Goal: Information Seeking & Learning: Learn about a topic

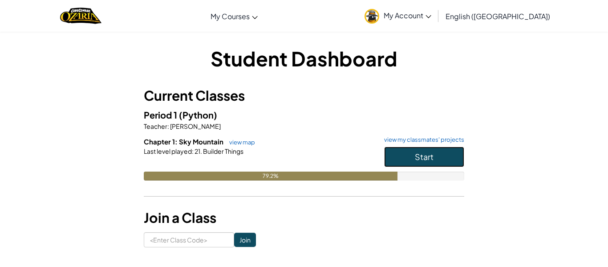
click at [440, 154] on button "Start" at bounding box center [424, 156] width 80 height 20
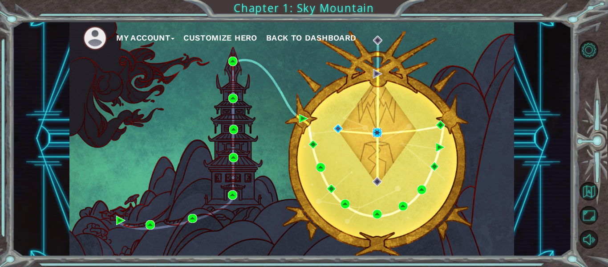
click at [379, 133] on img at bounding box center [376, 132] width 9 height 9
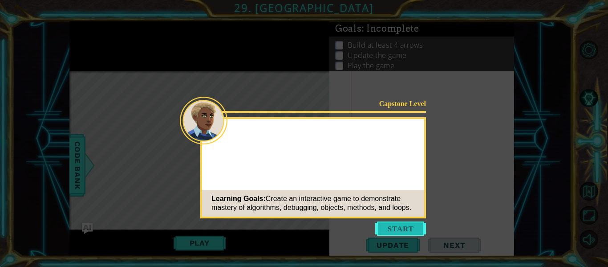
click at [403, 227] on button "Start" at bounding box center [400, 228] width 51 height 14
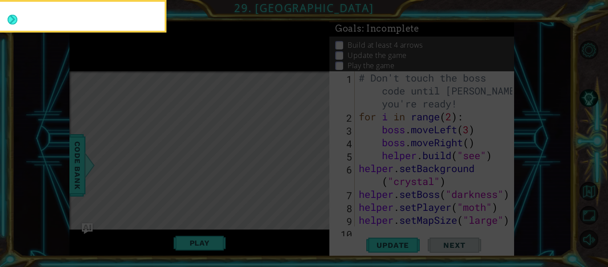
click at [247, 138] on icon at bounding box center [304, 39] width 608 height 453
click at [12, 24] on button "Next" at bounding box center [12, 20] width 16 height 16
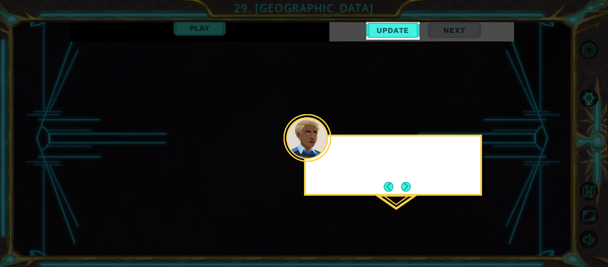
scroll to position [516, 0]
click at [413, 192] on button "Next" at bounding box center [406, 186] width 16 height 16
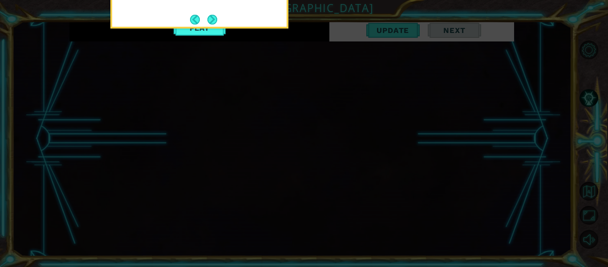
scroll to position [213, 0]
click at [218, 24] on button "Next" at bounding box center [212, 20] width 16 height 16
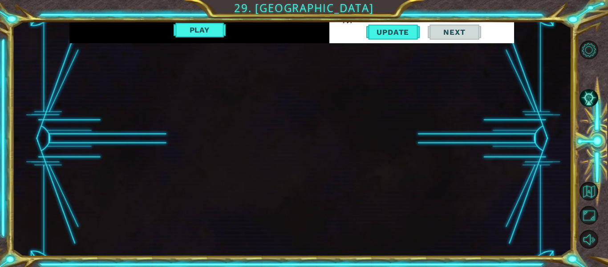
click at [522, 192] on div "1 ההההההההההההההההההההההההההההההההההההההההההההההההההההההההההההההההההההההההההההה…" at bounding box center [291, 138] width 559 height 234
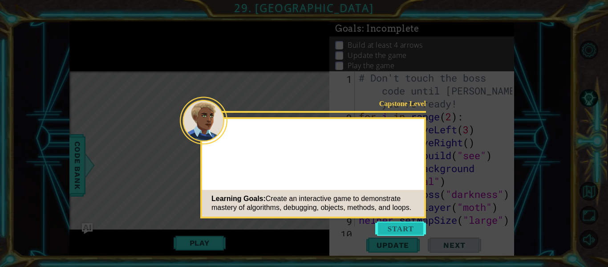
click at [402, 227] on button "Start" at bounding box center [400, 228] width 51 height 14
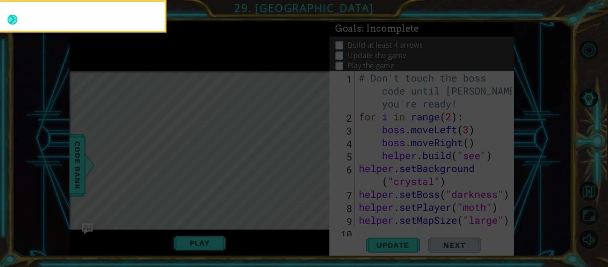
click at [236, 138] on icon at bounding box center [304, 39] width 608 height 453
click at [12, 17] on button "Next" at bounding box center [12, 20] width 16 height 16
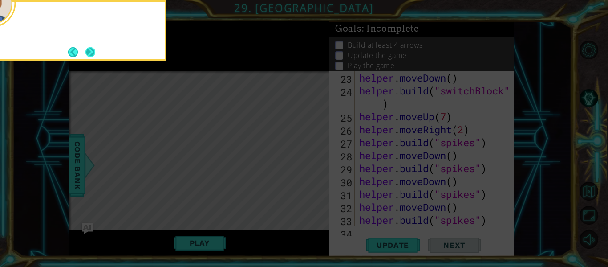
click at [88, 51] on button "Next" at bounding box center [91, 52] width 12 height 12
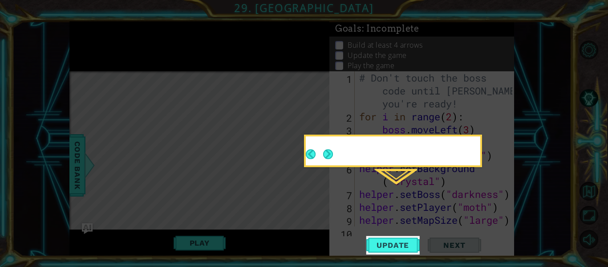
scroll to position [214, 0]
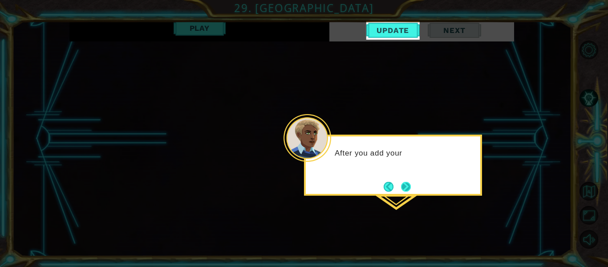
click at [412, 190] on button "Next" at bounding box center [405, 186] width 16 height 16
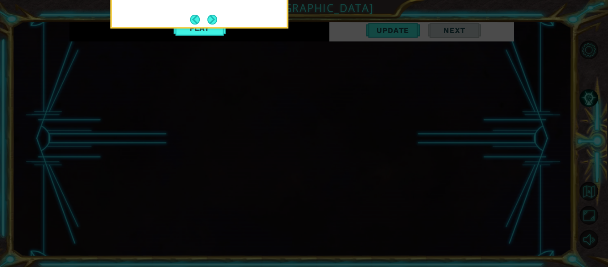
scroll to position [213, 0]
click at [216, 27] on button "Next" at bounding box center [212, 20] width 16 height 16
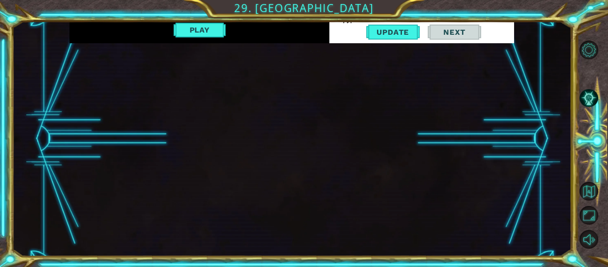
click at [335, 241] on div "1 ההההההההההההההההההההההההההההההההההההההההההההההההההההההההההההההההההההההההההההה…" at bounding box center [291, 138] width 444 height 234
click at [330, 246] on div "1 ההההההההההההההההההההההההההההההההההההההההההההההההההההההההההההההההההההההההההההה…" at bounding box center [291, 138] width 444 height 234
click at [331, 243] on div "1 ההההההההההההההההההההההההההההההההההההההההההההההההההההההההההההההההההההההההההההה…" at bounding box center [291, 138] width 444 height 234
click at [328, 246] on div "1 ההההההההההההההההההההההההההההההההההההההההההההההההההההההההההההההההההההההההההההה…" at bounding box center [291, 138] width 444 height 234
click at [204, 32] on button "Play" at bounding box center [200, 29] width 52 height 17
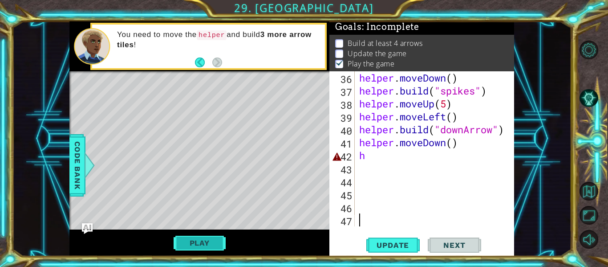
scroll to position [516, 0]
click at [379, 158] on div "helper . moveDown ( ) helper . build ( "spikes" ) helper . moveUp ( 5 ) helper …" at bounding box center [436, 161] width 159 height 181
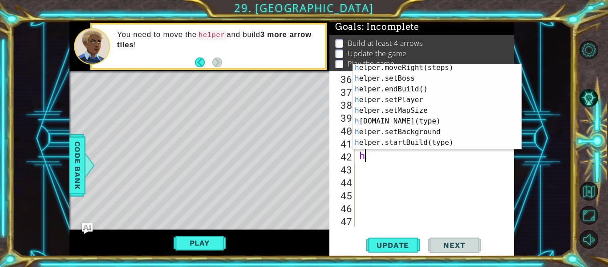
scroll to position [36, 0]
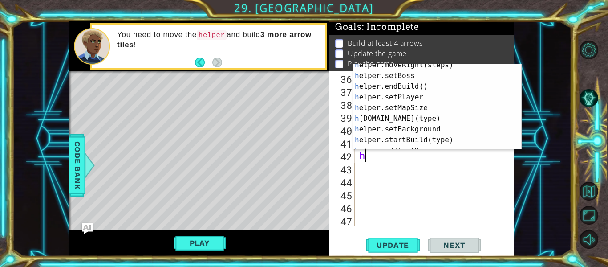
click at [440, 123] on div "h elper.moveRight(steps) press enter h elper.setBoss press enter h elper.endBui…" at bounding box center [437, 113] width 168 height 107
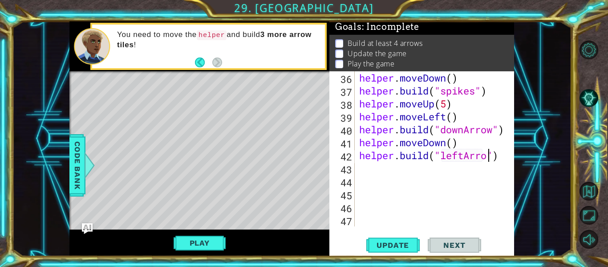
scroll to position [0, 6]
type textarea "helper.build("leftArrow")"
click at [398, 246] on span "Update" at bounding box center [392, 244] width 50 height 9
click at [502, 157] on div "helper . moveDown ( ) helper . build ( "spikes" ) helper . moveUp ( 5 ) helper …" at bounding box center [436, 161] width 159 height 181
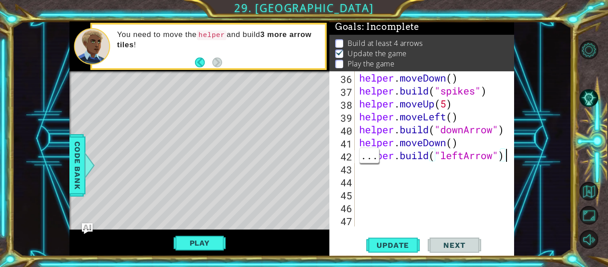
scroll to position [0, 0]
type textarea "h"
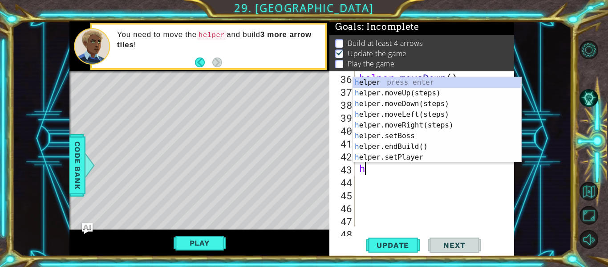
click at [440, 107] on div "h elper press enter h elper.moveUp(steps) press enter h elper.moveDown(steps) p…" at bounding box center [437, 130] width 168 height 107
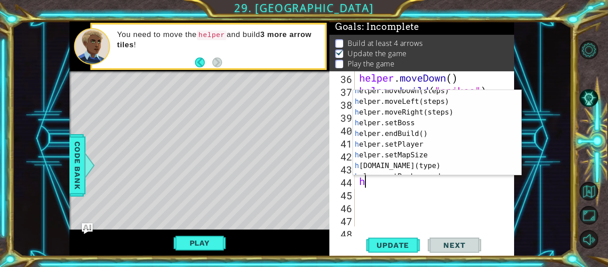
scroll to position [26, 0]
click at [428, 163] on div "h elper.moveDown(steps) press enter h elper.moveLeft(steps) press enter h elper…" at bounding box center [437, 138] width 168 height 107
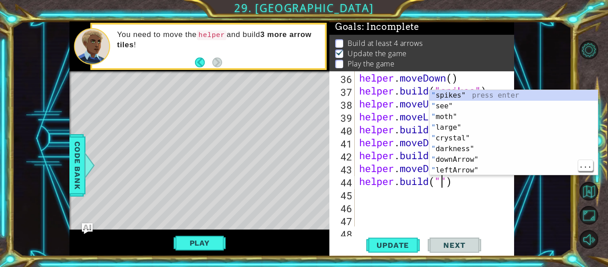
scroll to position [0, 0]
click at [480, 172] on div "" spikes" press enter " see" press enter " moth" press enter " large" press ent…" at bounding box center [513, 143] width 168 height 107
type textarea "helper.build("leftArrow")"
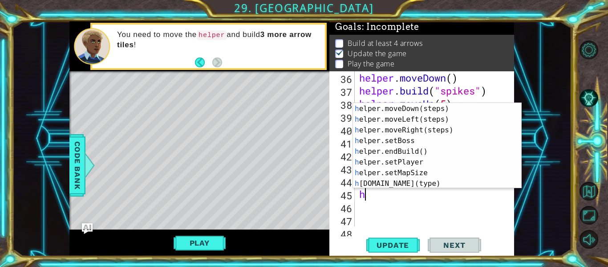
scroll to position [26, 0]
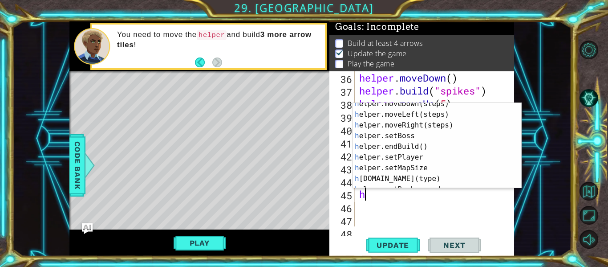
click at [430, 179] on div "h elper.moveDown(steps) press enter h elper.moveLeft(steps) press enter h elper…" at bounding box center [437, 151] width 168 height 107
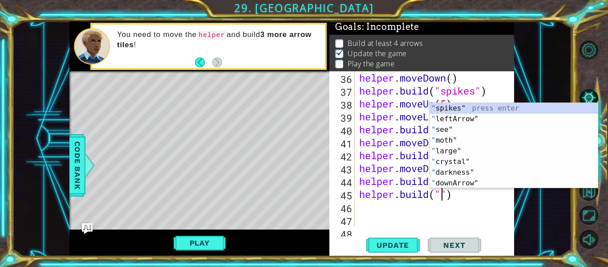
scroll to position [0, 0]
click at [474, 122] on div "" spikes" press enter " leftArrow" press enter " see" press enter " moth" press…" at bounding box center [513, 156] width 168 height 107
type textarea "helper.build("leftArrow")"
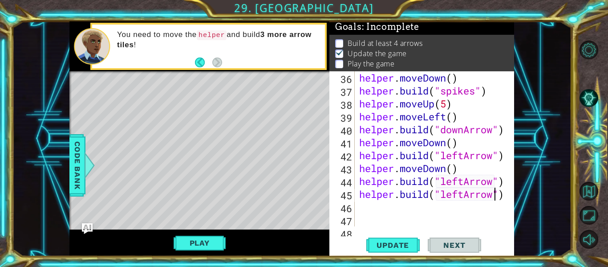
click at [502, 183] on div "helper . moveDown ( ) helper . build ( "spikes" ) helper . moveUp ( 5 ) helper …" at bounding box center [436, 161] width 159 height 181
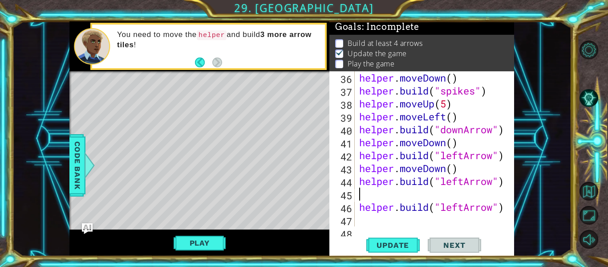
type textarea "h"
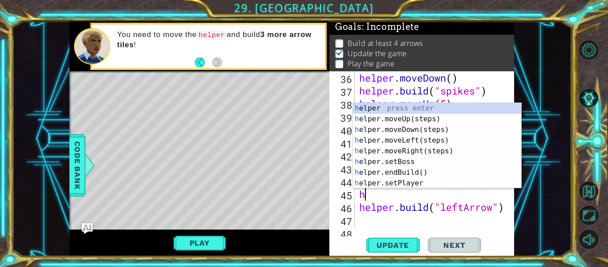
click at [437, 133] on div "h elper press enter h elper.moveUp(steps) press enter h elper.moveDown(steps) p…" at bounding box center [437, 156] width 168 height 107
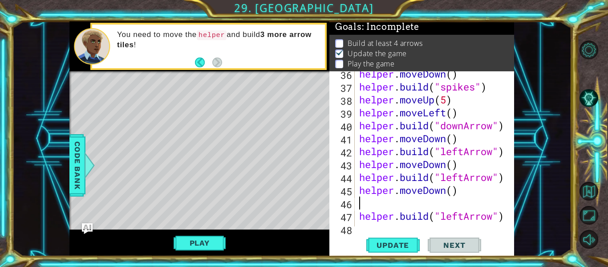
scroll to position [536, 0]
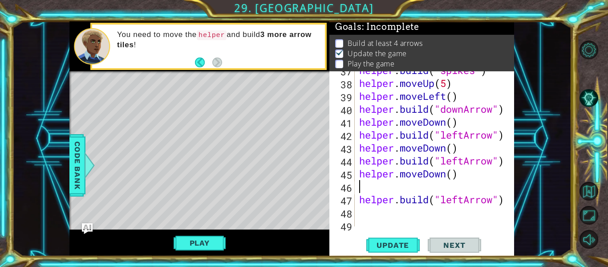
type textarea "helper.moveDown()"
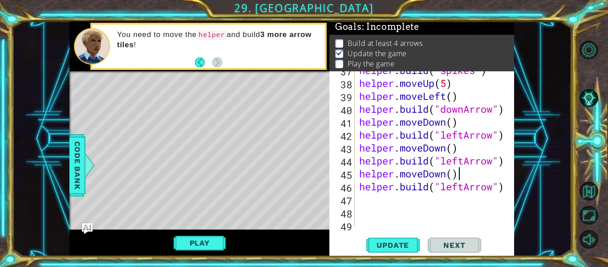
click at [0, 0] on span "..." at bounding box center [0, 0] width 0 height 0
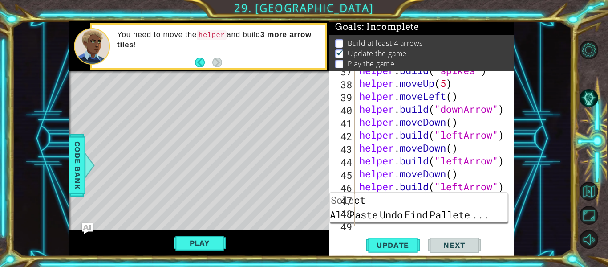
type textarea "helper.build("leftArrow")"
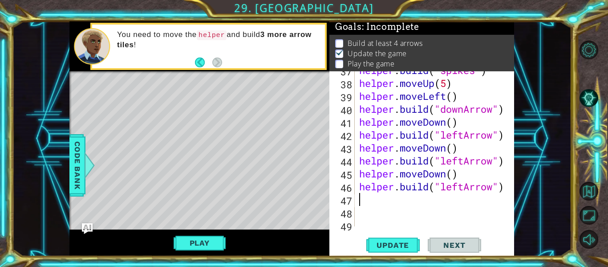
type textarea "h"
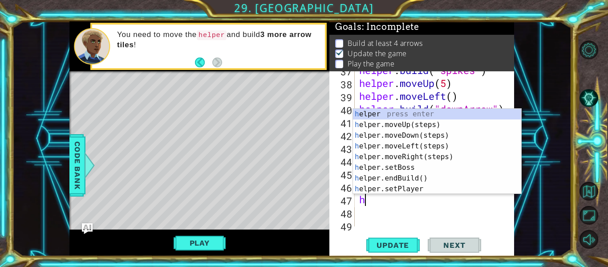
click at [439, 136] on div "h elper press enter h elper.moveUp(steps) press enter h elper.moveDown(steps) p…" at bounding box center [437, 162] width 168 height 107
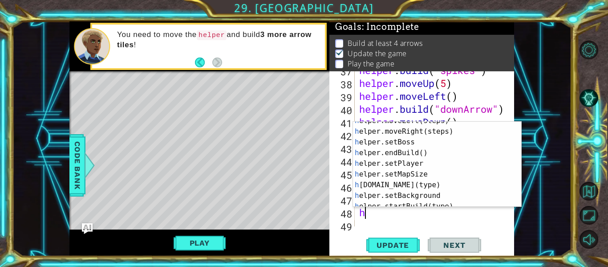
scroll to position [41, 0]
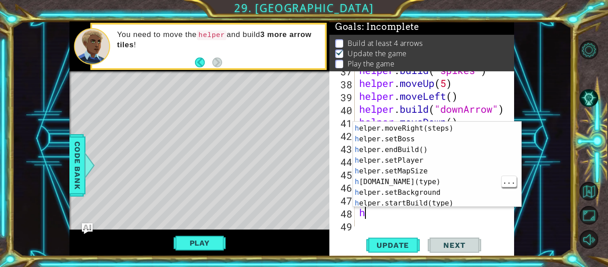
click at [431, 184] on div "h elper.moveLeft(steps) press enter h elper.moveRight(steps) press enter h elpe…" at bounding box center [437, 165] width 168 height 107
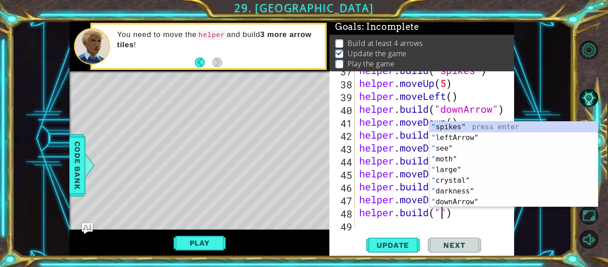
scroll to position [0, 0]
click at [481, 139] on div "" spikes" press enter " leftArrow" press enter " see" press enter " moth" press…" at bounding box center [513, 174] width 168 height 107
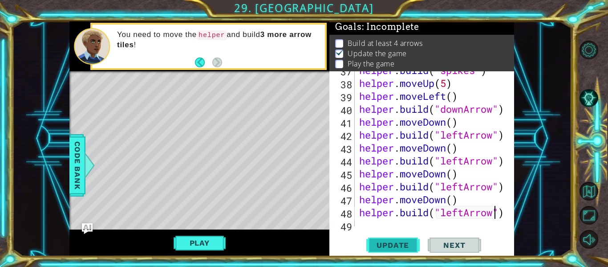
type textarea "helper.build("leftArrow")"
click at [402, 243] on span "Update" at bounding box center [392, 244] width 50 height 9
click at [369, 245] on span "Update" at bounding box center [392, 244] width 50 height 9
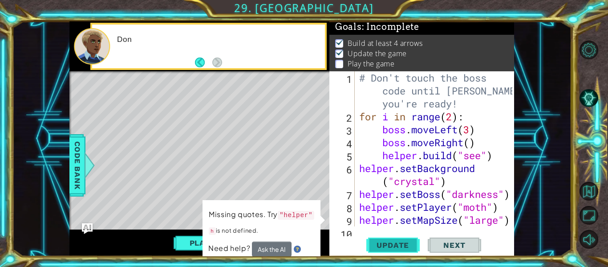
scroll to position [542, 0]
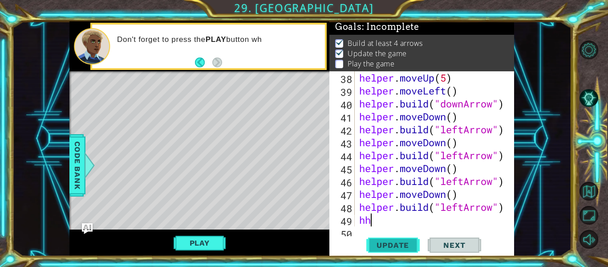
type textarea "h"
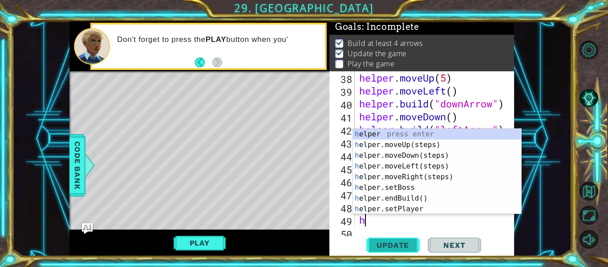
scroll to position [0, 0]
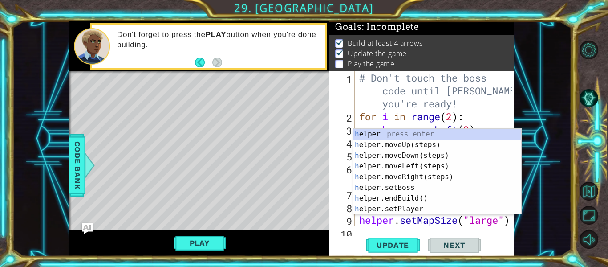
click at [436, 156] on div "h elper press enter h elper.moveUp(steps) press enter h elper.moveDown(steps) p…" at bounding box center [437, 182] width 168 height 107
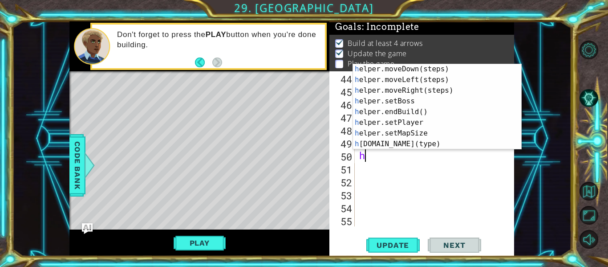
scroll to position [21, 0]
click at [426, 145] on div "h elper.moveDown(steps) press enter h elper.moveLeft(steps) press enter h elper…" at bounding box center [437, 117] width 168 height 107
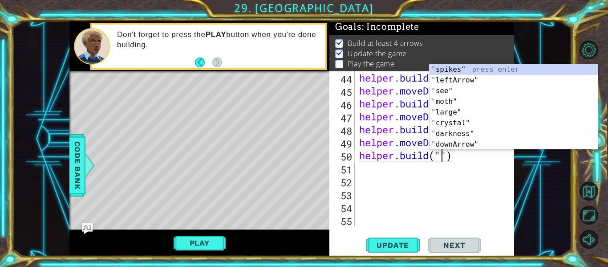
scroll to position [0, 0]
click at [472, 83] on div "" spikes" press enter " leftArrow" press enter " see" press enter " moth" press…" at bounding box center [513, 117] width 168 height 107
type textarea "helper.build("leftArrow")"
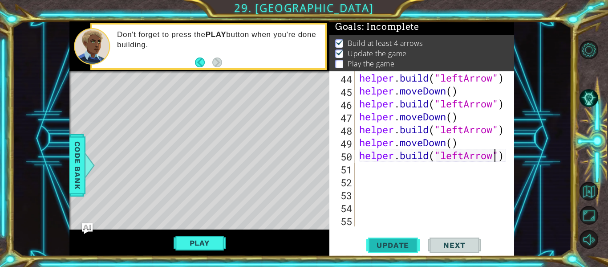
click at [388, 244] on span "Update" at bounding box center [392, 244] width 50 height 9
click at [194, 249] on button "Play" at bounding box center [200, 242] width 52 height 17
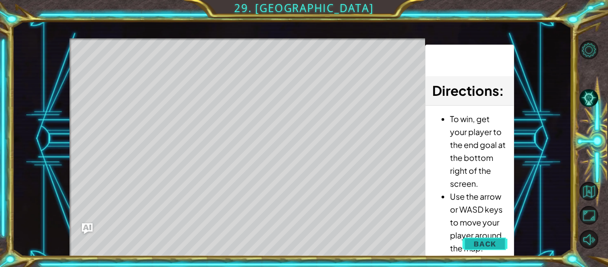
click at [487, 244] on span "Back" at bounding box center [484, 243] width 23 height 9
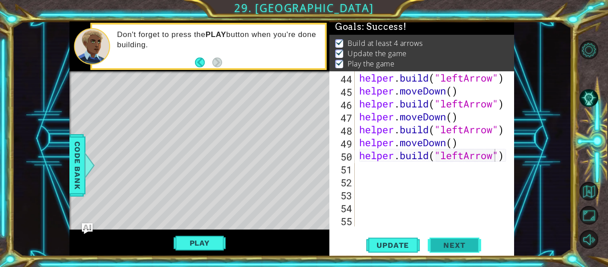
click at [464, 242] on span "Next" at bounding box center [454, 244] width 40 height 9
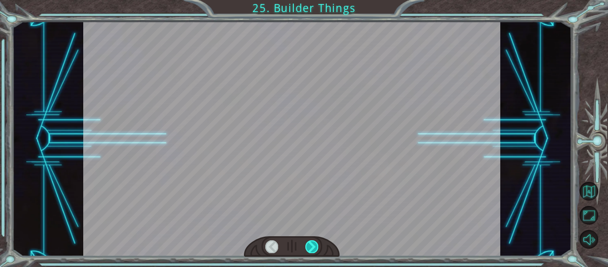
click at [307, 247] on div at bounding box center [311, 246] width 13 height 12
click at [313, 249] on div at bounding box center [311, 246] width 13 height 12
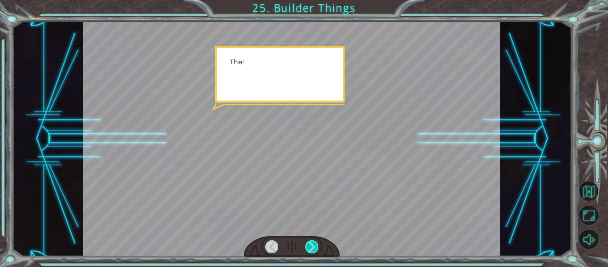
click at [315, 250] on div at bounding box center [311, 246] width 13 height 12
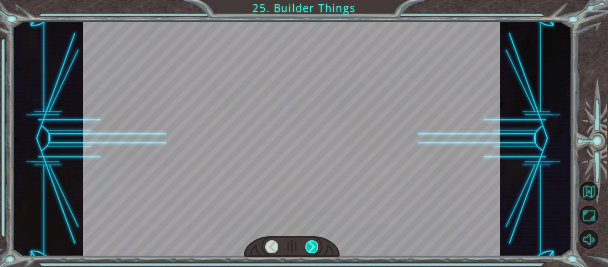
click at [311, 252] on div at bounding box center [311, 246] width 13 height 12
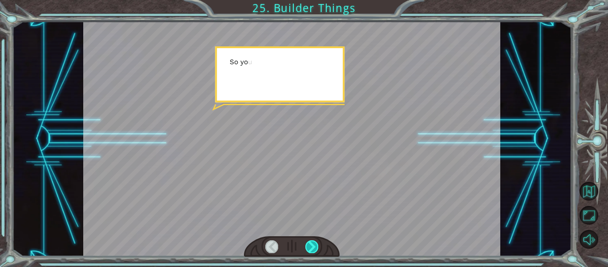
click at [313, 251] on div at bounding box center [311, 246] width 13 height 12
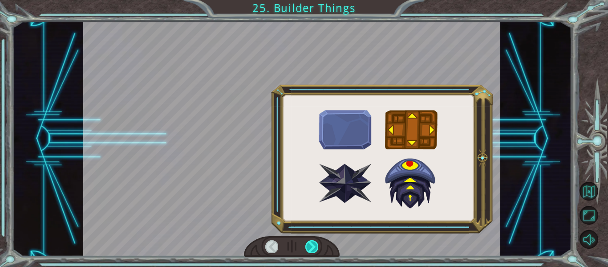
click at [315, 248] on div at bounding box center [311, 246] width 13 height 12
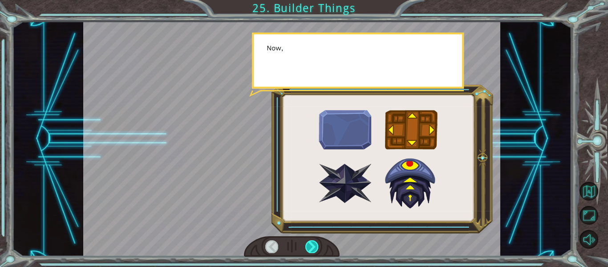
click at [313, 251] on div at bounding box center [311, 246] width 13 height 12
click at [313, 250] on div at bounding box center [311, 246] width 13 height 12
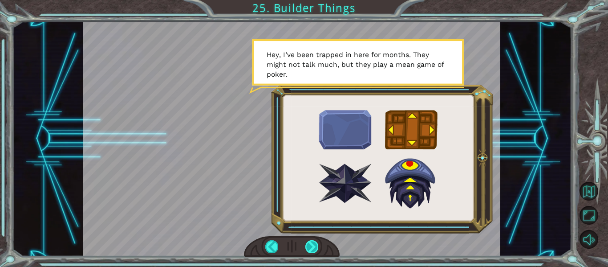
click at [318, 252] on div at bounding box center [311, 246] width 13 height 12
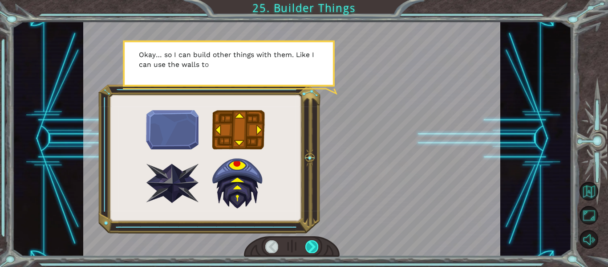
click at [317, 250] on div at bounding box center [311, 246] width 13 height 12
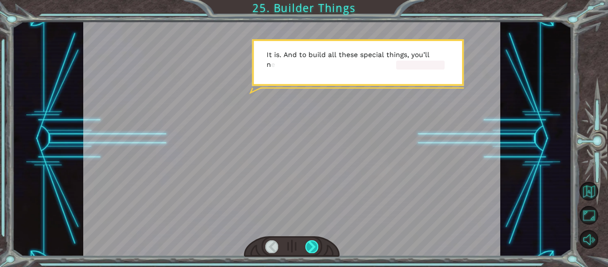
click at [319, 251] on div at bounding box center [292, 246] width 96 height 21
click at [316, 250] on div at bounding box center [311, 246] width 13 height 12
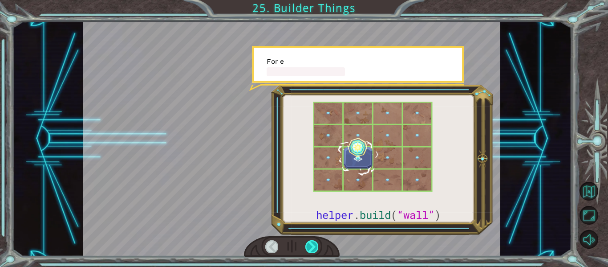
click at [315, 248] on div at bounding box center [311, 246] width 13 height 12
click at [317, 249] on div at bounding box center [311, 246] width 13 height 12
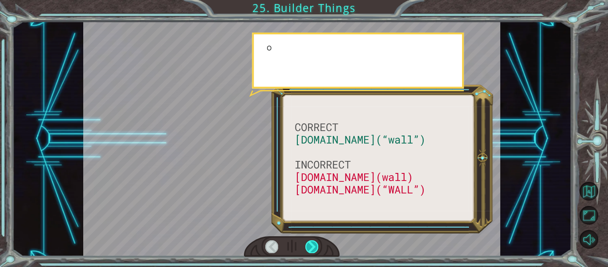
click at [317, 249] on div at bounding box center [311, 246] width 13 height 12
click at [316, 250] on div at bounding box center [311, 246] width 13 height 12
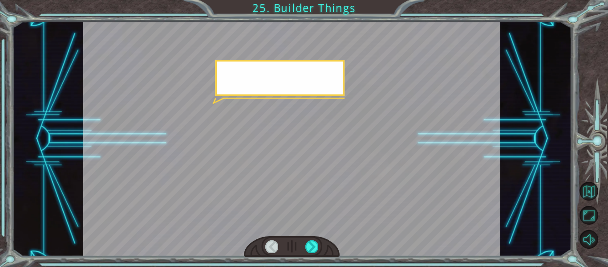
click at [319, 254] on div at bounding box center [292, 246] width 96 height 21
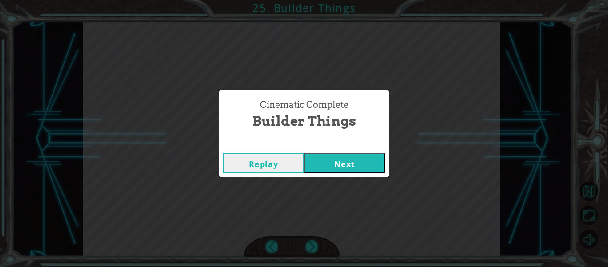
click at [362, 166] on button "Next" at bounding box center [344, 163] width 81 height 20
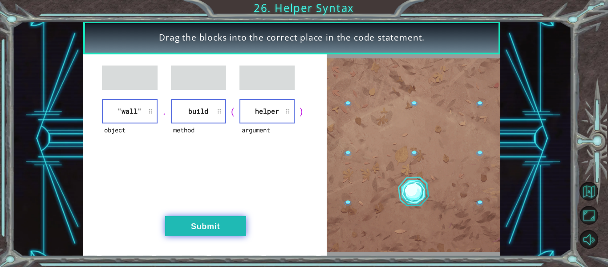
click at [227, 229] on button "Submit" at bounding box center [205, 226] width 81 height 20
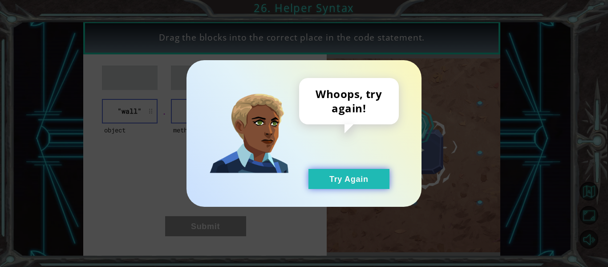
click at [356, 181] on button "Try Again" at bounding box center [348, 179] width 81 height 20
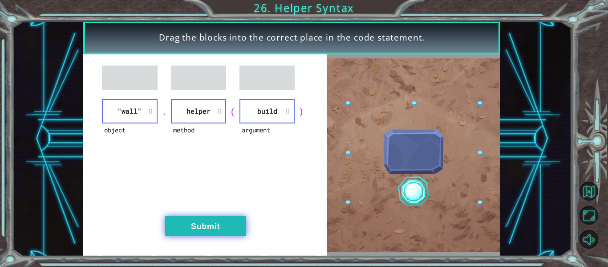
click at [226, 232] on button "Submit" at bounding box center [205, 226] width 81 height 20
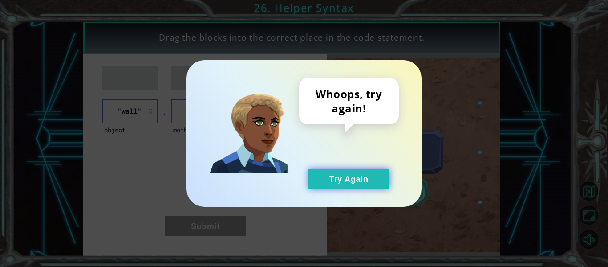
click at [354, 185] on button "Try Again" at bounding box center [348, 179] width 81 height 20
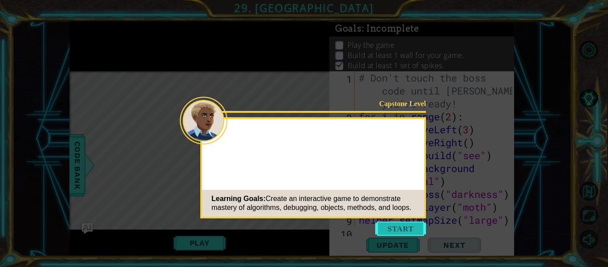
click at [412, 226] on button "Start" at bounding box center [400, 228] width 51 height 14
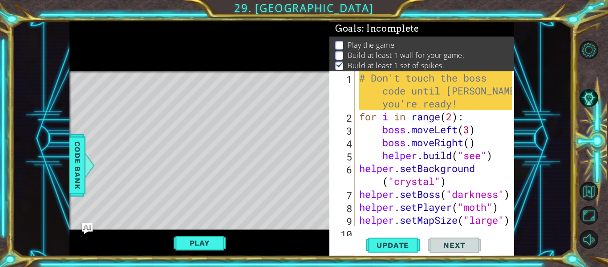
click at [454, 248] on span "Next" at bounding box center [454, 244] width 40 height 9
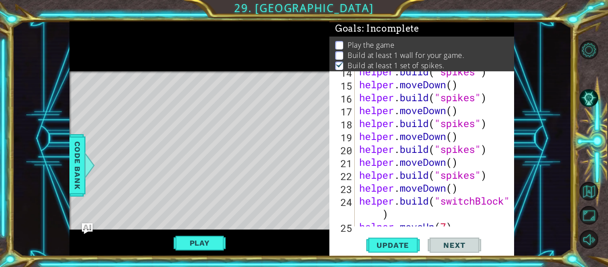
click at [455, 253] on button "Next" at bounding box center [454, 245] width 53 height 18
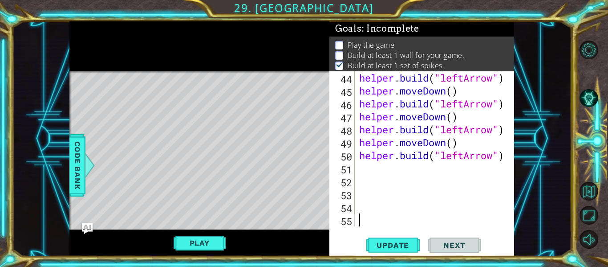
scroll to position [619, 0]
click at [401, 245] on span "Update" at bounding box center [392, 244] width 50 height 9
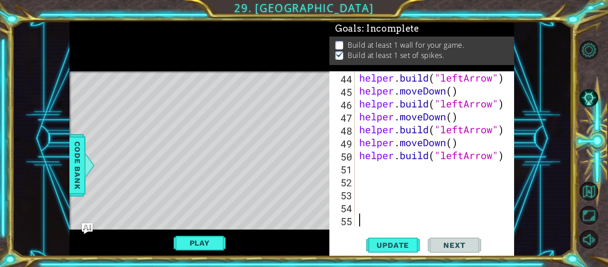
click at [392, 174] on div "helper . build ( "leftArrow" ) helper . moveDown ( ) helper . build ( "leftArro…" at bounding box center [436, 161] width 159 height 181
type textarea "h"
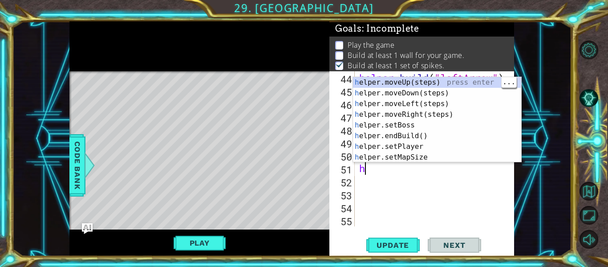
click at [427, 84] on div "h elper.moveUp(steps) press enter h elper.moveDown(steps) press enter h elper.m…" at bounding box center [437, 130] width 168 height 107
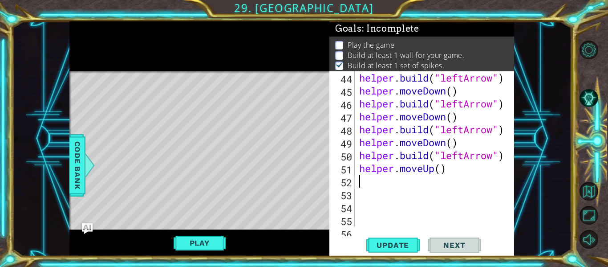
click at [441, 169] on div "helper . build ( "leftArrow" ) helper . moveDown ( ) helper . build ( "leftArro…" at bounding box center [436, 161] width 159 height 181
type textarea "helper.moveUp()"
click at [391, 175] on div "helper . build ( "leftArrow" ) helper . moveDown ( ) helper . build ( "leftArro…" at bounding box center [436, 161] width 159 height 181
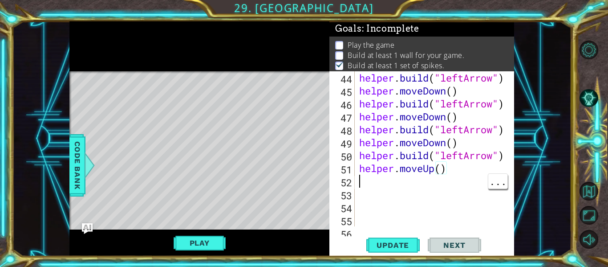
scroll to position [0, 0]
type textarea "h"
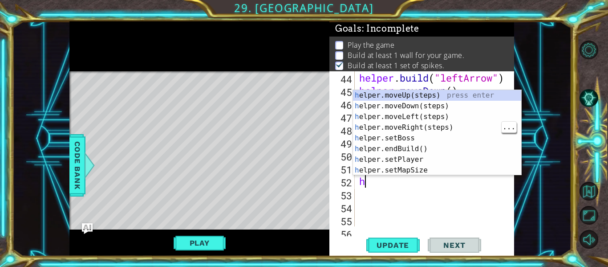
click at [444, 131] on div "h elper.moveUp(steps) press enter h elper.moveDown(steps) press enter h elper.m…" at bounding box center [437, 143] width 168 height 107
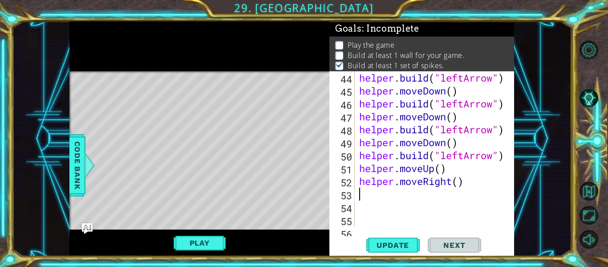
type textarea "2"
click at [404, 244] on span "Update" at bounding box center [392, 244] width 50 height 9
click at [442, 167] on div "helper . build ( "leftArrow" ) helper . moveDown ( ) helper . build ( "leftArro…" at bounding box center [436, 161] width 159 height 181
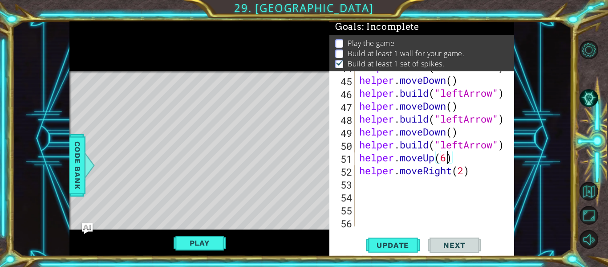
scroll to position [632, 0]
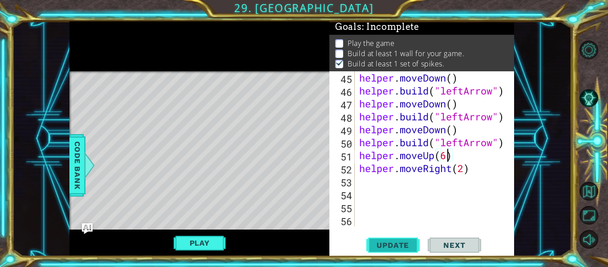
click at [385, 247] on span "Update" at bounding box center [392, 244] width 50 height 9
click at [481, 171] on div "helper . moveDown ( ) helper . build ( "leftArrow" ) helper . moveDown ( ) help…" at bounding box center [436, 161] width 159 height 181
type textarea "helper.moveRight(2)"
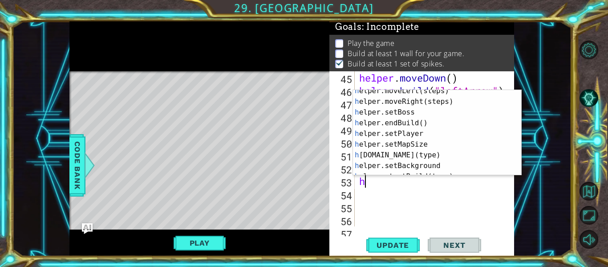
scroll to position [36, 0]
click at [436, 155] on div "h elper.moveLeft(steps) press enter h elper.moveRight(steps) press enter h elpe…" at bounding box center [437, 138] width 168 height 107
type textarea "helper.build("wall")"
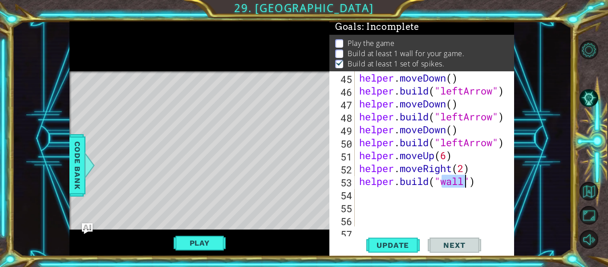
click at [436, 206] on div "helper . moveDown ( ) helper . build ( "leftArrow" ) helper . moveDown ( ) help…" at bounding box center [436, 161] width 159 height 181
click at [414, 212] on div "helper . moveDown ( ) helper . build ( "leftArrow" ) helper . moveDown ( ) help…" at bounding box center [436, 161] width 159 height 181
click at [403, 248] on span "Update" at bounding box center [392, 244] width 50 height 9
click at [401, 193] on div "helper . moveDown ( ) helper . build ( "leftArrow" ) helper . moveDown ( ) help…" at bounding box center [436, 161] width 159 height 181
click at [215, 246] on button "Play" at bounding box center [200, 242] width 52 height 17
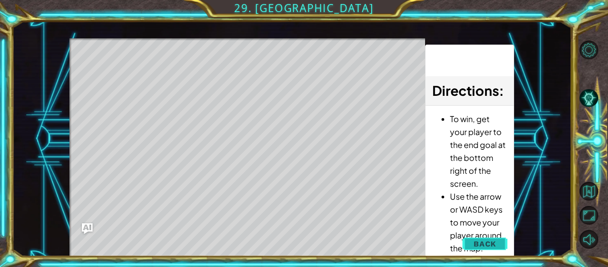
click at [487, 243] on span "Back" at bounding box center [484, 243] width 23 height 9
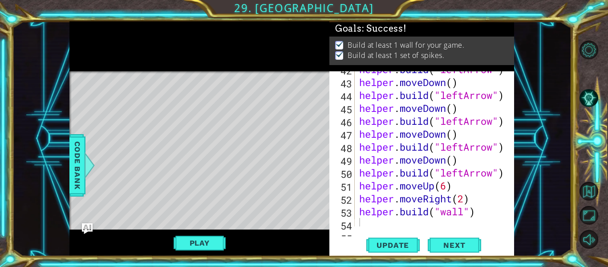
scroll to position [645, 0]
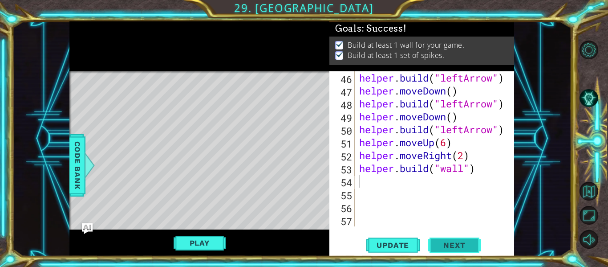
click at [460, 247] on span "Next" at bounding box center [454, 245] width 40 height 9
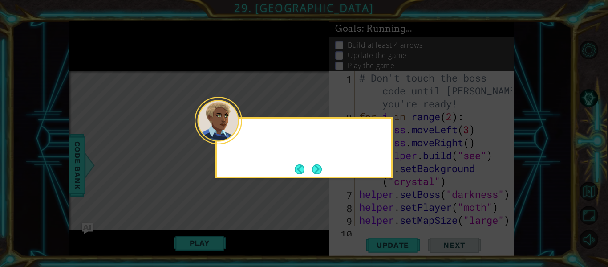
scroll to position [0, 0]
click at [317, 175] on button "Next" at bounding box center [316, 169] width 15 height 15
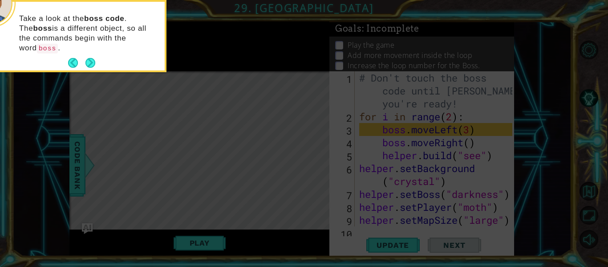
click at [420, 206] on icon at bounding box center [304, 39] width 608 height 453
click at [90, 56] on button "Next" at bounding box center [90, 63] width 15 height 15
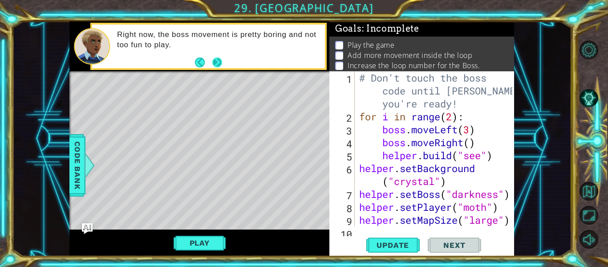
click at [223, 59] on button "Next" at bounding box center [217, 62] width 14 height 14
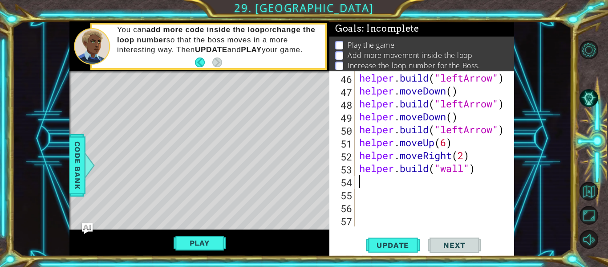
scroll to position [645, 0]
type textarea "h"
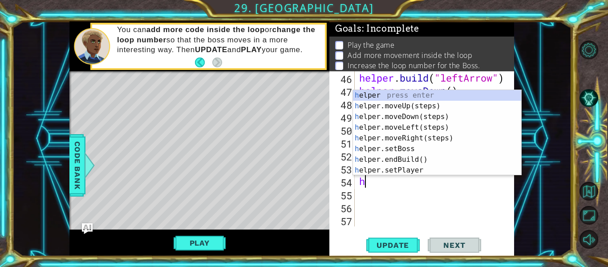
scroll to position [0, 0]
click at [415, 135] on div "h elper press enter h elper.moveUp(steps) press enter h elper.moveDown(steps) p…" at bounding box center [437, 143] width 168 height 107
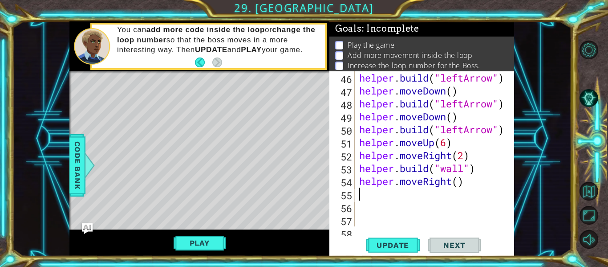
click at [458, 178] on div "helper . build ( "leftArrow" ) helper . moveDown ( ) helper . build ( "leftArro…" at bounding box center [436, 161] width 159 height 181
click at [399, 239] on button "Update" at bounding box center [392, 245] width 53 height 18
click at [474, 179] on div "helper . build ( "leftArrow" ) helper . moveDown ( ) helper . build ( "leftArro…" at bounding box center [436, 161] width 159 height 181
click at [190, 243] on button "Play" at bounding box center [200, 242] width 52 height 17
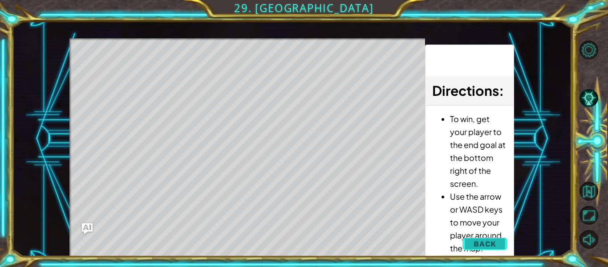
click at [498, 245] on button "Back" at bounding box center [484, 243] width 45 height 18
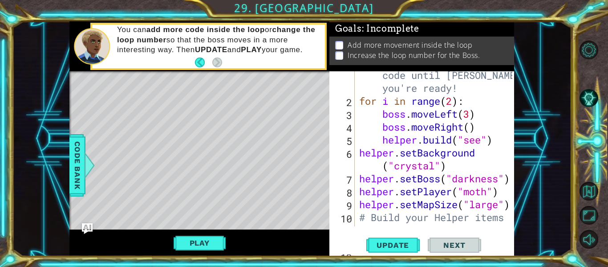
scroll to position [17, 0]
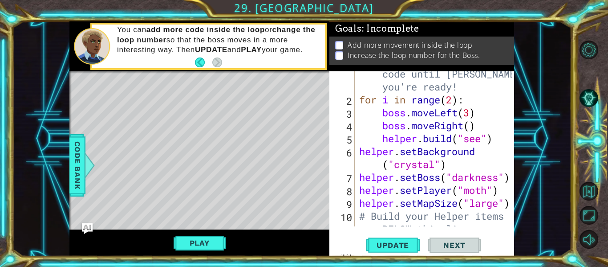
click at [498, 206] on div "# Don't touch the boss code until Vega says you're ready! for i in range ( 2 ) …" at bounding box center [436, 163] width 159 height 219
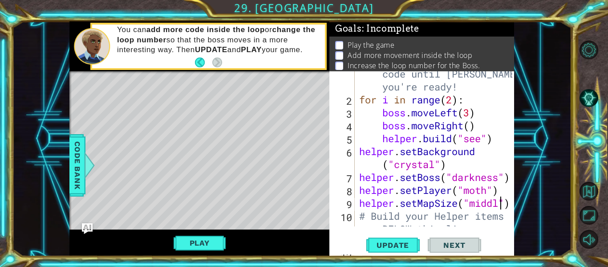
scroll to position [0, 7]
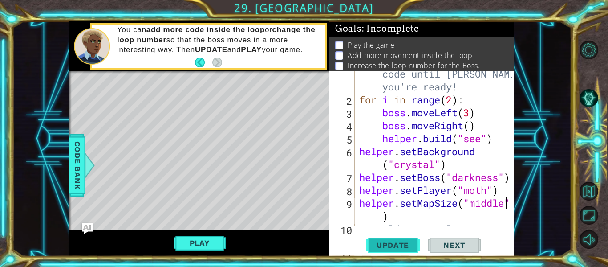
click at [407, 245] on span "Update" at bounding box center [392, 244] width 50 height 9
click at [410, 238] on button "Update" at bounding box center [392, 245] width 53 height 18
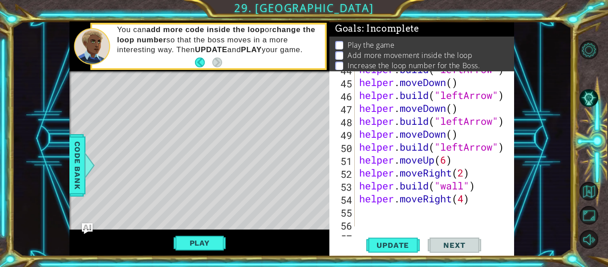
scroll to position [671, 0]
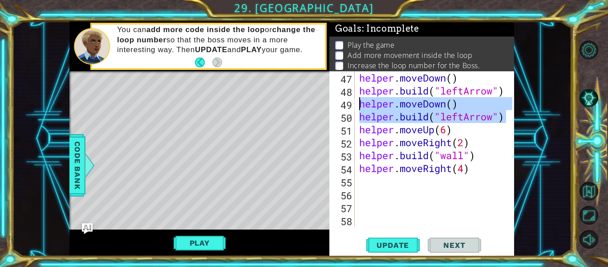
drag, startPoint x: 505, startPoint y: 117, endPoint x: 359, endPoint y: 101, distance: 147.6
click at [359, 101] on div "helper.setMapSize("medium") 47 48 49 50 51 52 53 54 55 56 57 58 helper . moveDo…" at bounding box center [420, 148] width 183 height 155
type textarea "helper.moveDown() helper.build("leftArrow")"
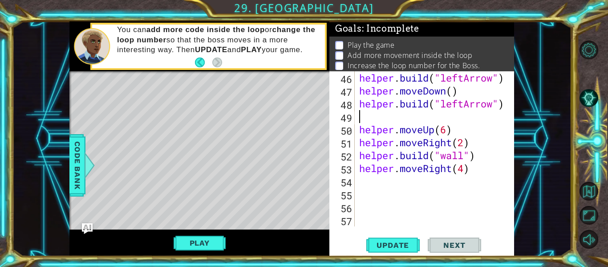
type textarea "helper.build("leftArrow")"
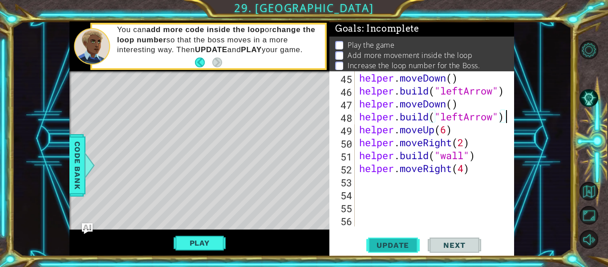
click at [379, 239] on button "Update" at bounding box center [392, 245] width 53 height 18
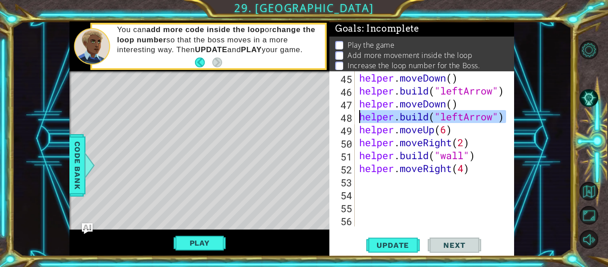
drag, startPoint x: 507, startPoint y: 118, endPoint x: 360, endPoint y: 117, distance: 146.4
click at [360, 117] on div "helper.build("leftArrow") 45 46 47 48 49 50 51 52 53 54 55 56 helper . moveDown…" at bounding box center [420, 148] width 183 height 155
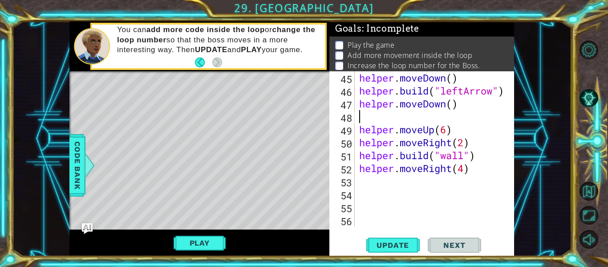
scroll to position [632, 0]
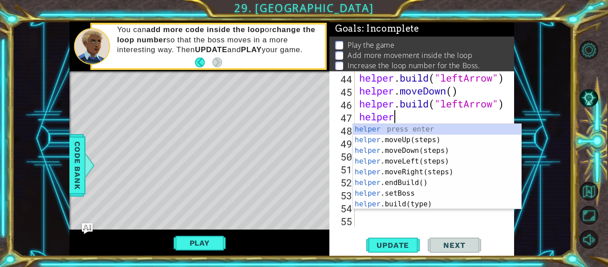
type textarea "h"
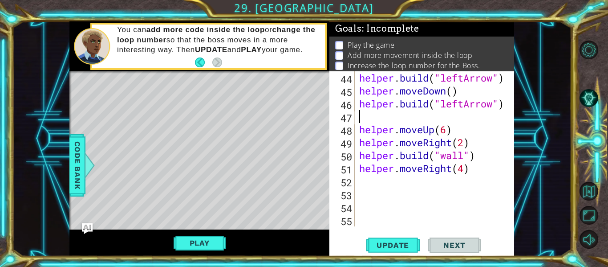
scroll to position [619, 0]
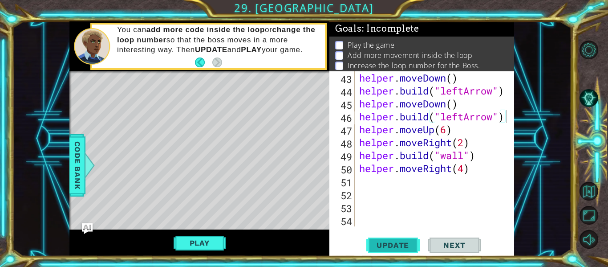
click at [379, 242] on span "Update" at bounding box center [392, 244] width 50 height 9
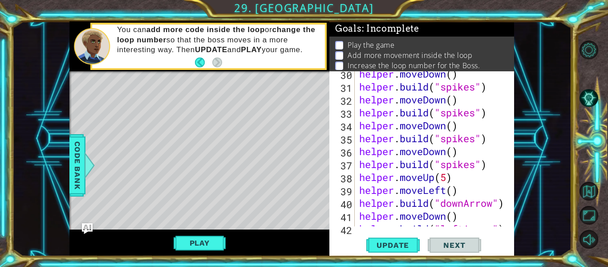
scroll to position [456, 0]
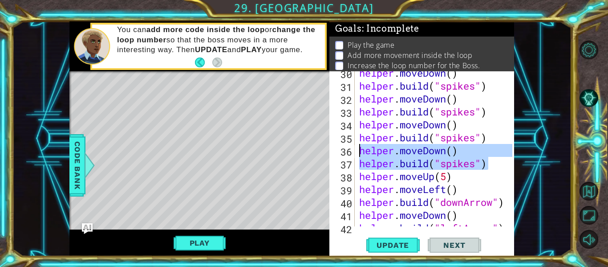
drag, startPoint x: 489, startPoint y: 159, endPoint x: 361, endPoint y: 150, distance: 128.0
click at [361, 150] on div "helper . moveDown ( ) helper . build ( "spikes" ) helper . moveDown ( ) helper …" at bounding box center [436, 156] width 159 height 181
type textarea "helper.moveDown() helper.build("spikes")"
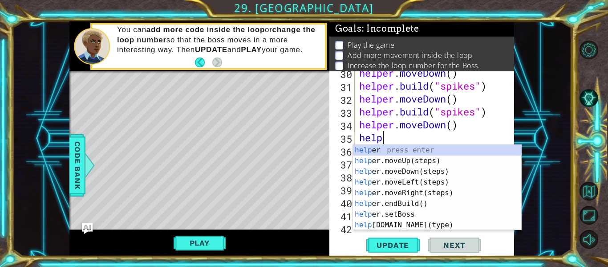
type textarea "h"
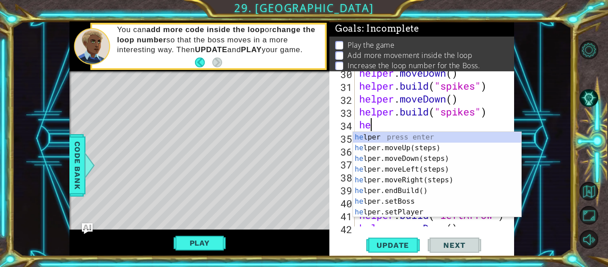
type textarea "h"
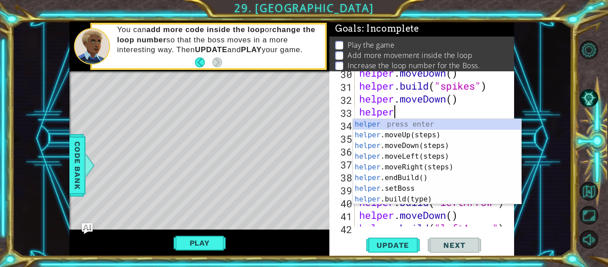
type textarea "h"
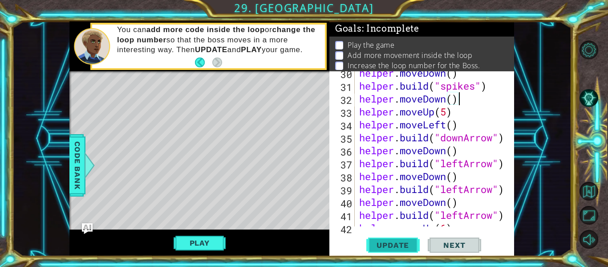
click at [390, 240] on span "Update" at bounding box center [392, 244] width 50 height 9
click at [76, 178] on span "Code Bank" at bounding box center [77, 165] width 14 height 54
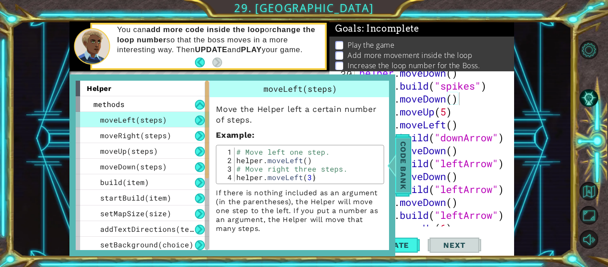
click at [399, 149] on span "Code Bank" at bounding box center [403, 165] width 14 height 54
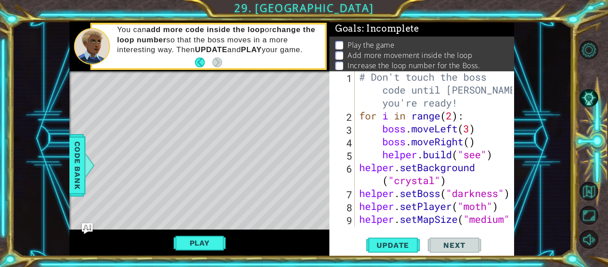
scroll to position [1, 0]
click at [450, 116] on div "# Don't touch the boss code until Vega says you're ready! for i in range ( 2 ) …" at bounding box center [436, 179] width 159 height 219
click at [451, 116] on div "# Don't touch the boss code until Vega says you're ready! for i in range ( 2 ) …" at bounding box center [436, 179] width 159 height 219
click at [395, 242] on span "Update" at bounding box center [392, 244] width 50 height 9
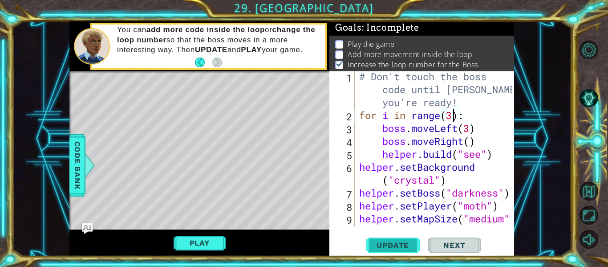
scroll to position [2, 0]
click at [481, 142] on div "# Don't touch the boss code until Vega says you're ready! for i in range ( 3 ) …" at bounding box center [436, 179] width 159 height 219
type textarea "boss.moveRight()"
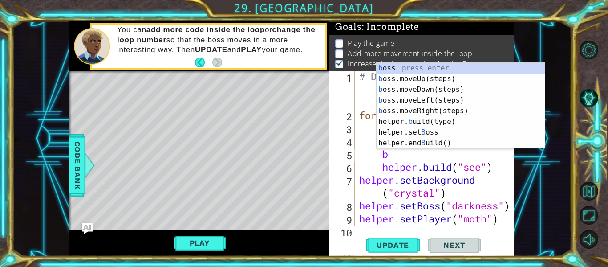
scroll to position [0, 1]
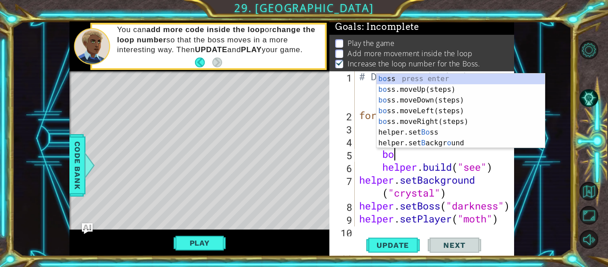
type textarea "bos"
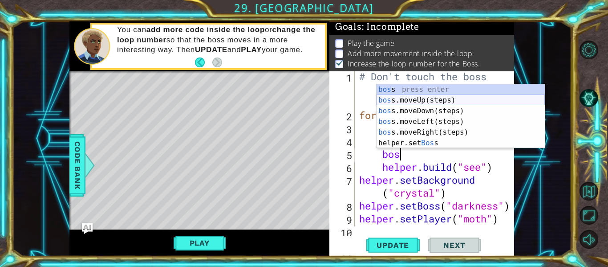
click at [497, 99] on div "bos s press enter bos s.moveUp(steps) press enter bos s.moveDown(steps) press e…" at bounding box center [460, 126] width 168 height 85
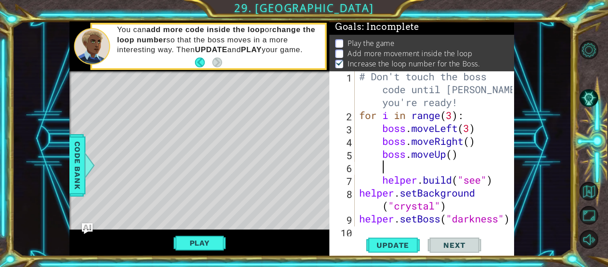
scroll to position [0, 0]
click at [364, 236] on div "Update Next" at bounding box center [423, 245] width 185 height 18
click at [366, 237] on button "Update" at bounding box center [392, 245] width 53 height 18
type textarea "boss.moveUp()"
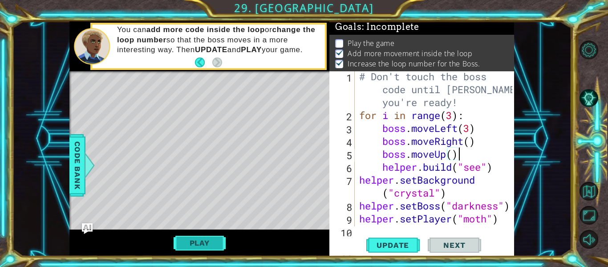
click at [200, 242] on button "Play" at bounding box center [200, 242] width 52 height 17
